Goal: Find specific page/section: Find specific page/section

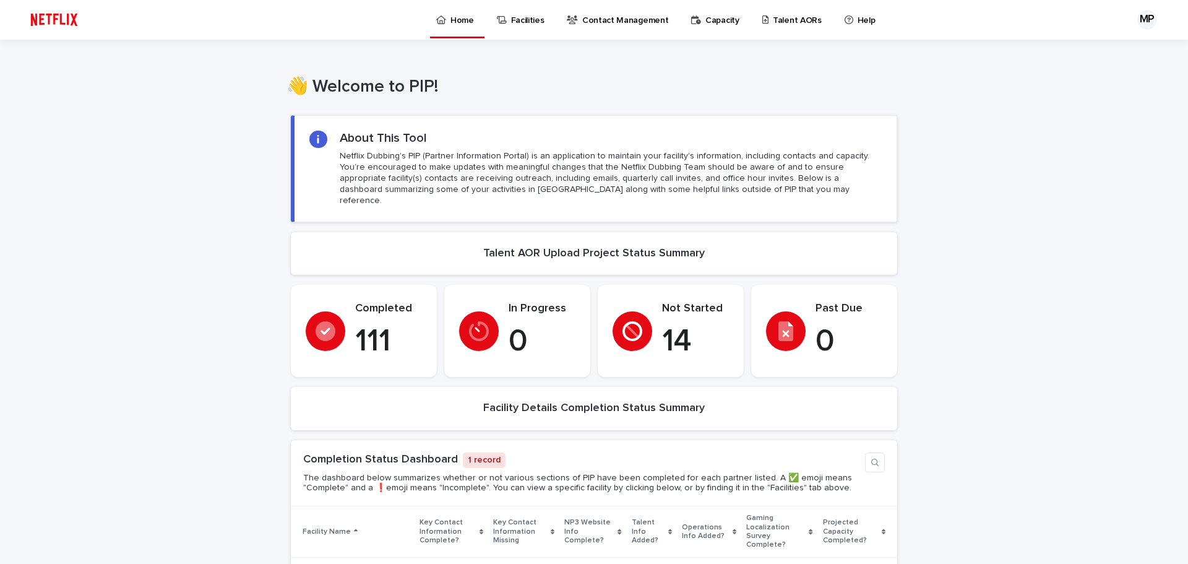
drag, startPoint x: 0, startPoint y: 0, endPoint x: 781, endPoint y: 28, distance: 781.3
click at [781, 28] on link "Talent AORs" at bounding box center [794, 19] width 66 height 38
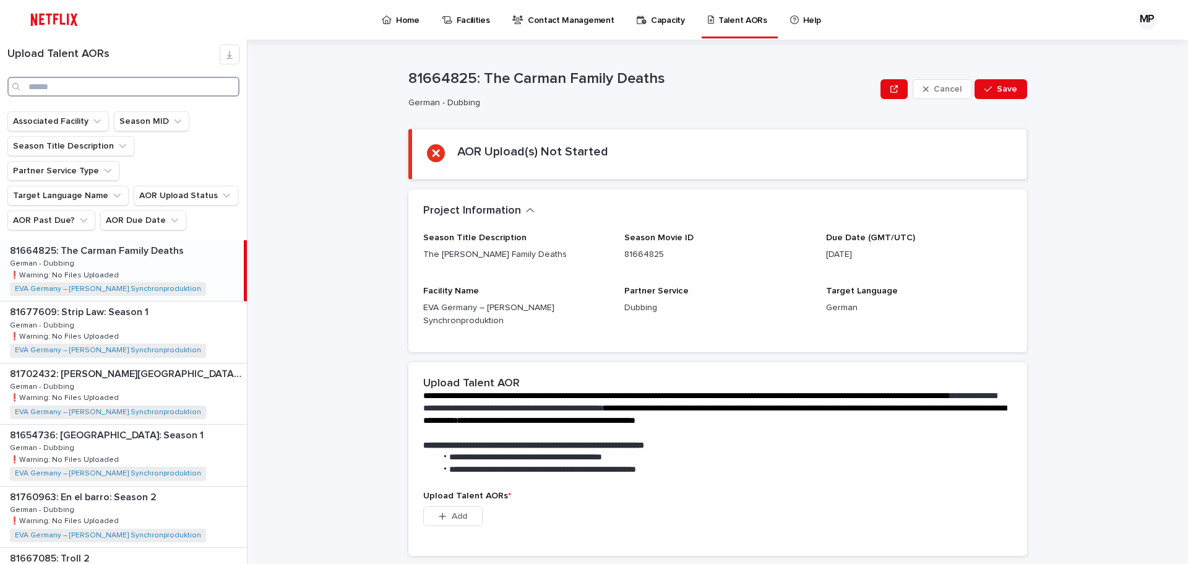
click at [86, 86] on input "Search" at bounding box center [123, 87] width 232 height 20
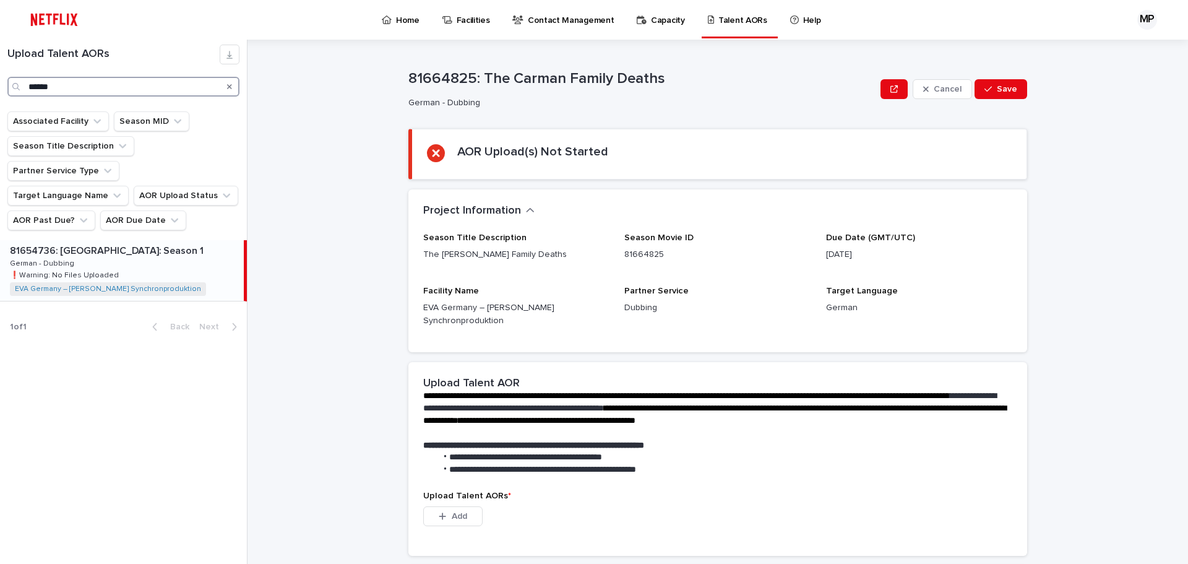
type input "******"
click at [108, 243] on p "81654736: [GEOGRAPHIC_DATA]: Season 1" at bounding box center [108, 250] width 196 height 14
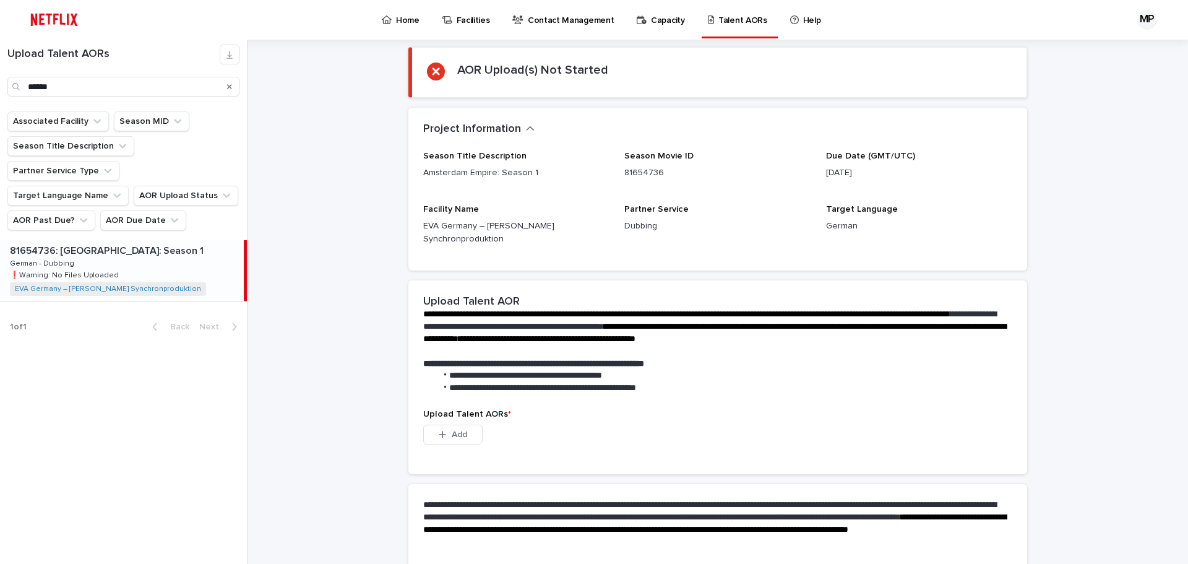
scroll to position [191, 0]
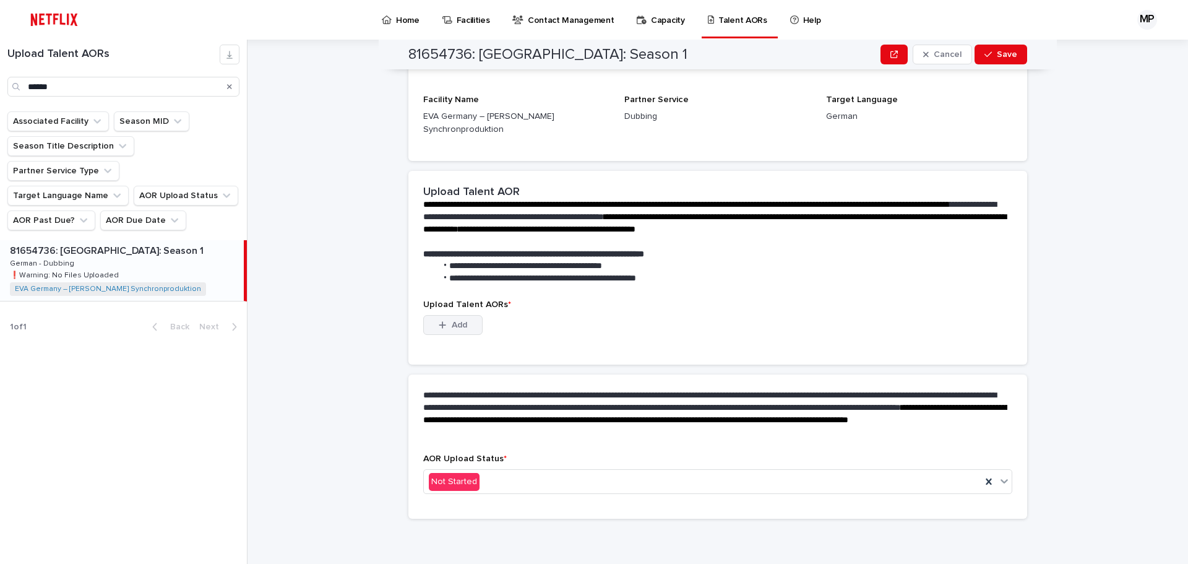
click at [455, 320] on button "Add" at bounding box center [452, 325] width 59 height 20
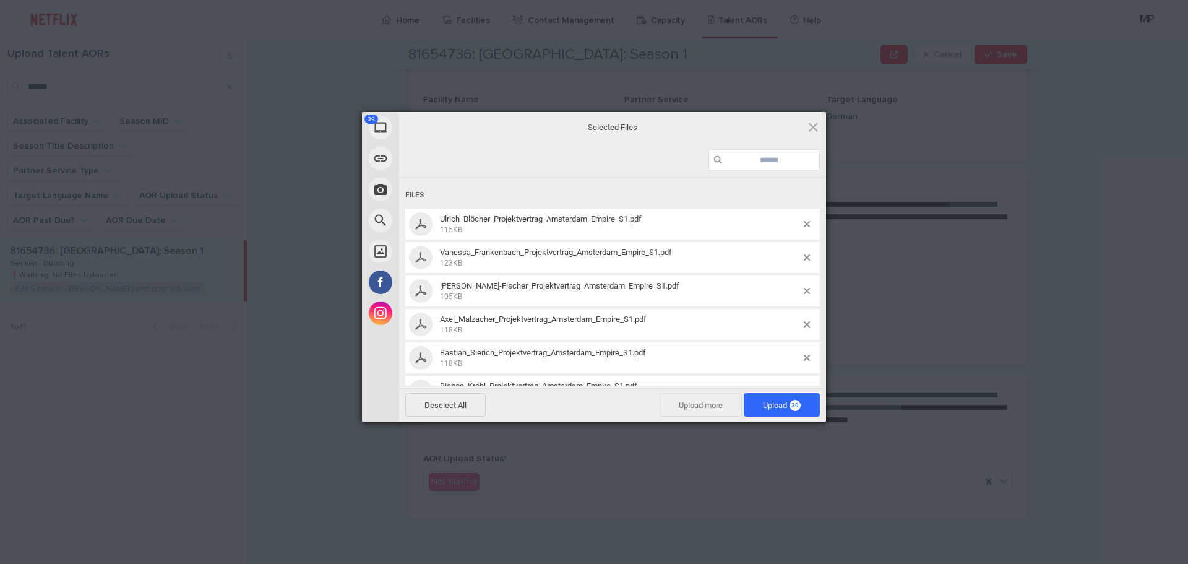
click at [711, 407] on span "Upload more" at bounding box center [700, 405] width 82 height 24
click at [791, 401] on span "42" at bounding box center [794, 405] width 11 height 11
